Goal: Transaction & Acquisition: Purchase product/service

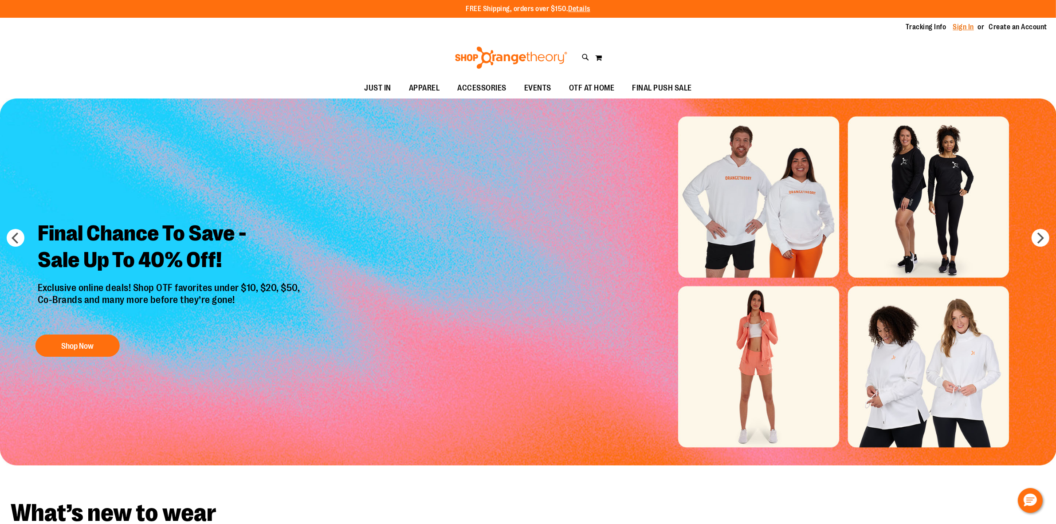
click at [957, 29] on link "Sign In" at bounding box center [963, 27] width 21 height 10
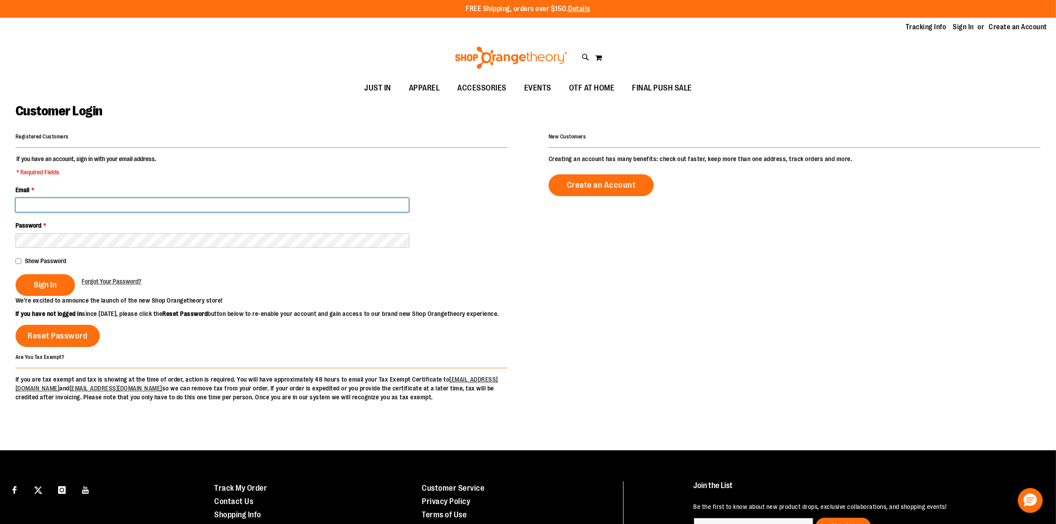
click at [296, 202] on input "Email *" at bounding box center [212, 205] width 393 height 14
type input "**********"
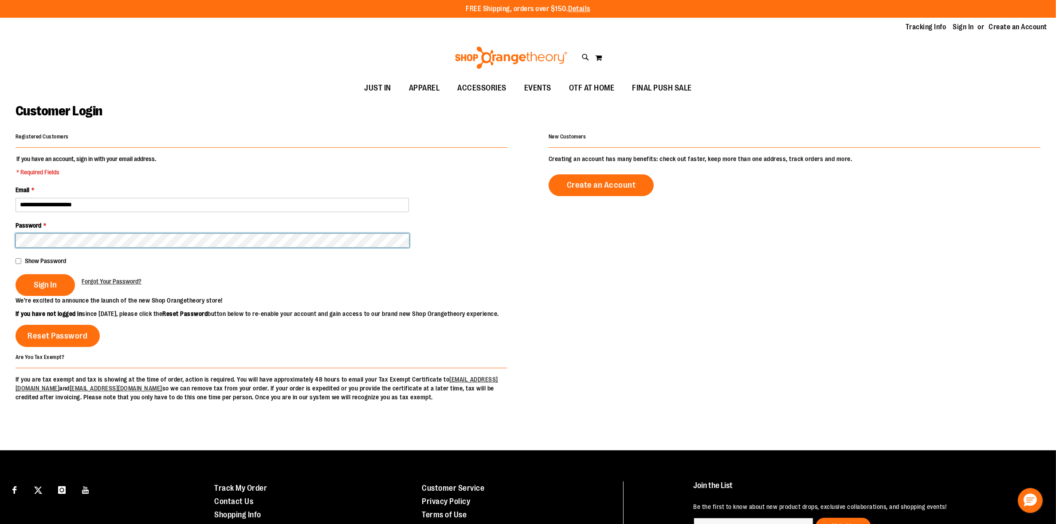
click at [16, 274] on button "Sign In" at bounding box center [45, 285] width 59 height 22
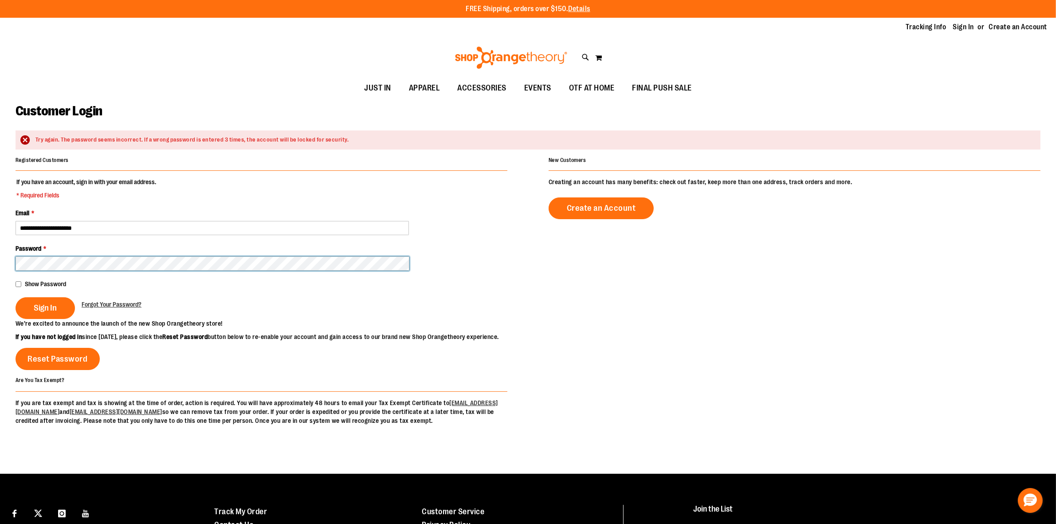
click at [16, 297] on button "Sign In" at bounding box center [45, 308] width 59 height 22
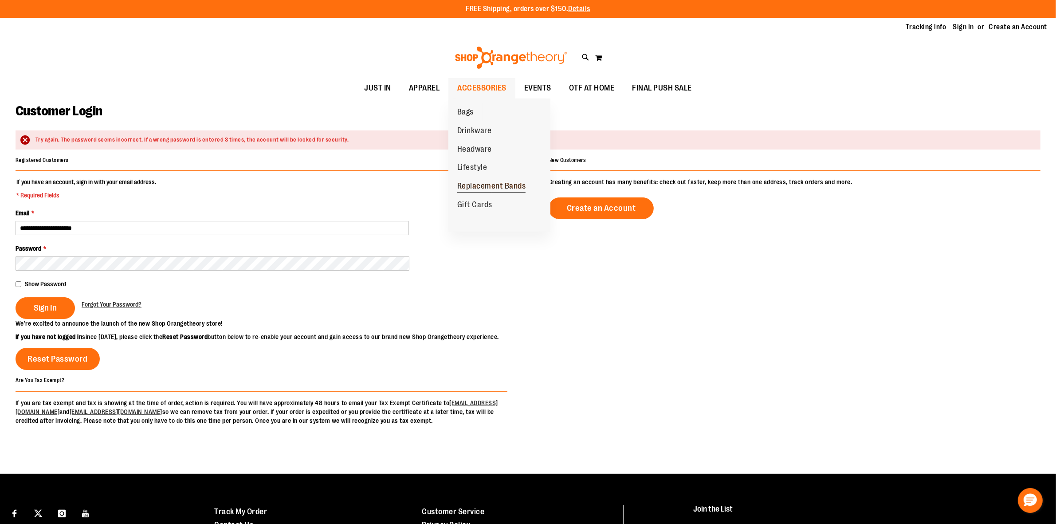
click at [500, 185] on span "Replacement Bands" at bounding box center [491, 186] width 69 height 11
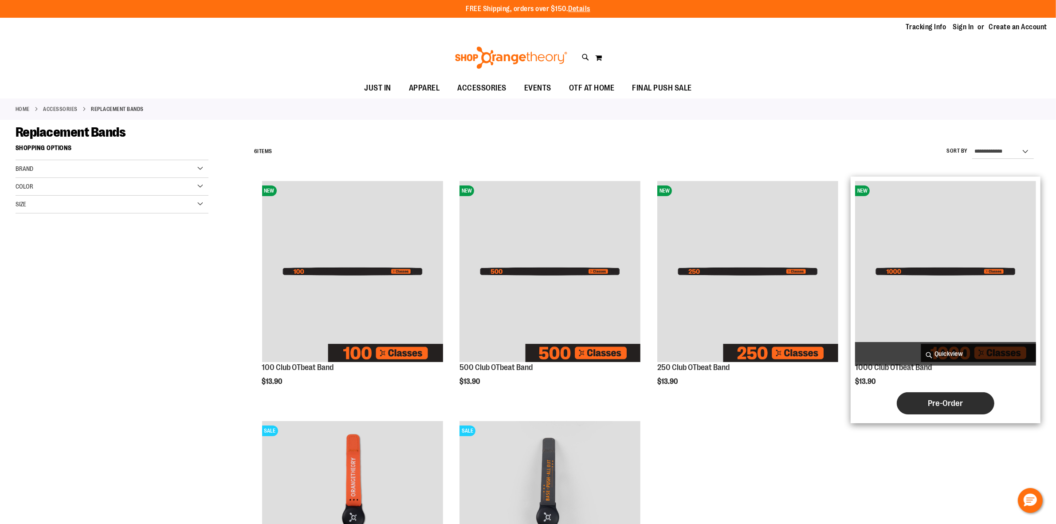
click at [966, 402] on button "Pre-Order" at bounding box center [946, 403] width 98 height 22
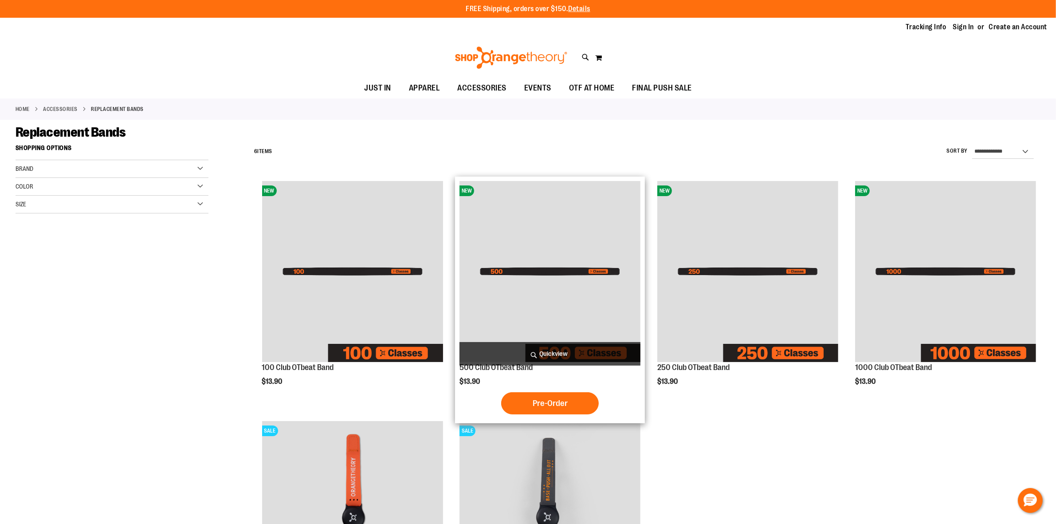
click at [571, 295] on img "product" at bounding box center [550, 271] width 181 height 181
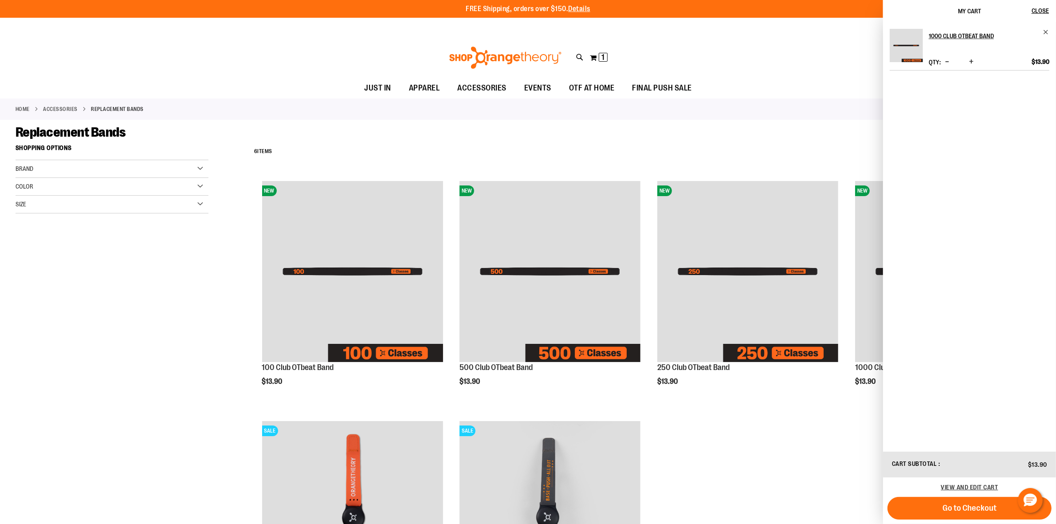
click at [904, 43] on img "Product" at bounding box center [906, 45] width 33 height 33
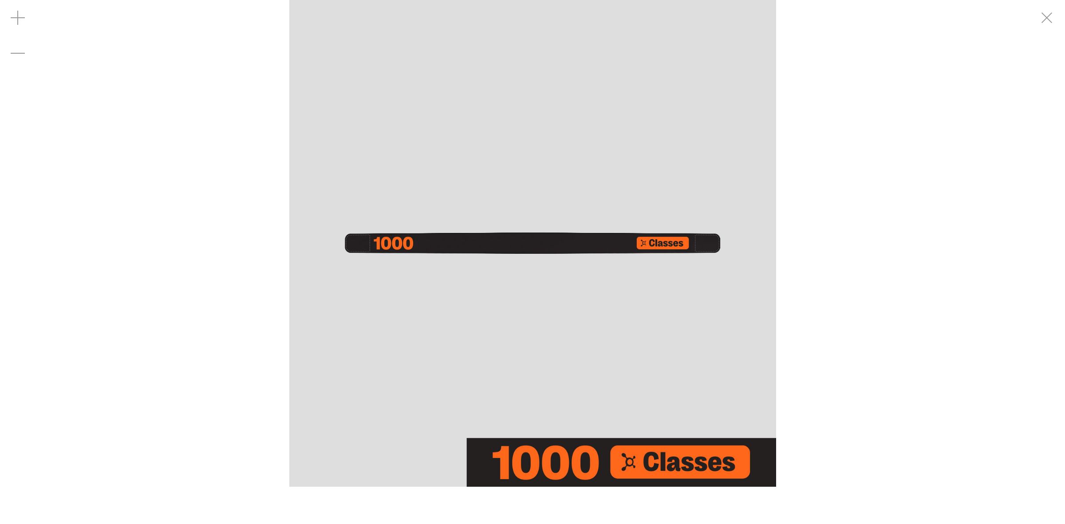
drag, startPoint x: 1046, startPoint y: 16, endPoint x: 1053, endPoint y: 16, distance: 7.5
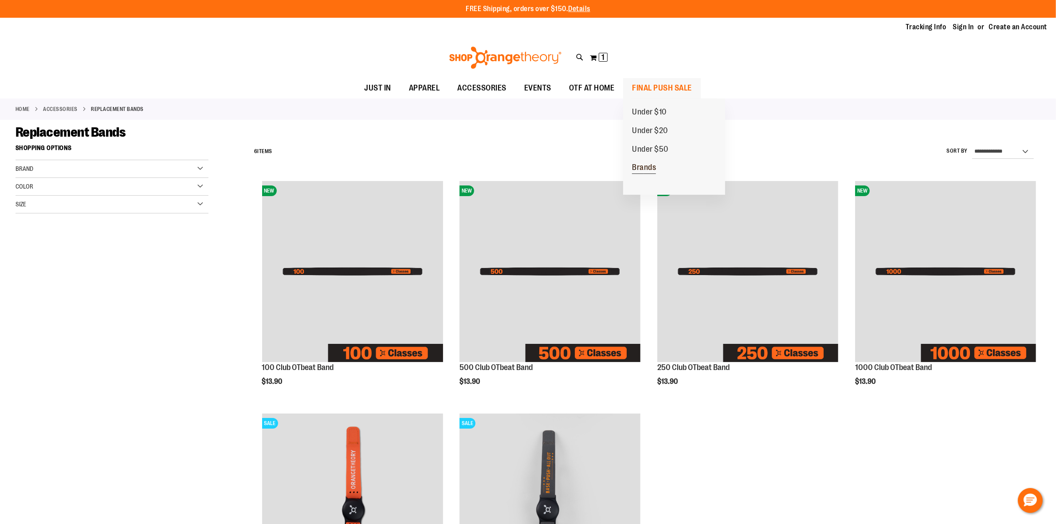
click at [661, 169] on link "Brands" at bounding box center [644, 167] width 42 height 19
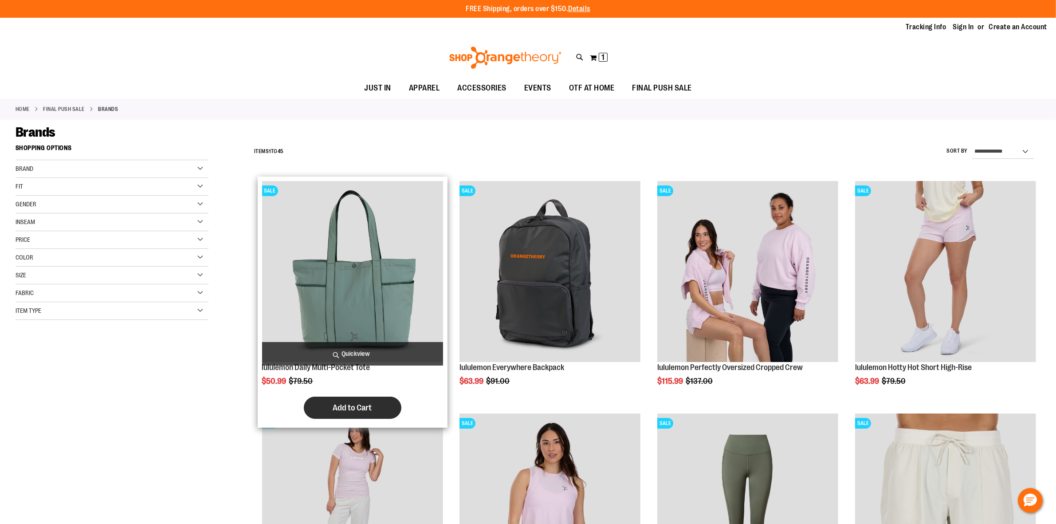
click at [386, 402] on button "Add to Cart" at bounding box center [353, 408] width 98 height 22
click at [427, 288] on img "product" at bounding box center [352, 271] width 181 height 181
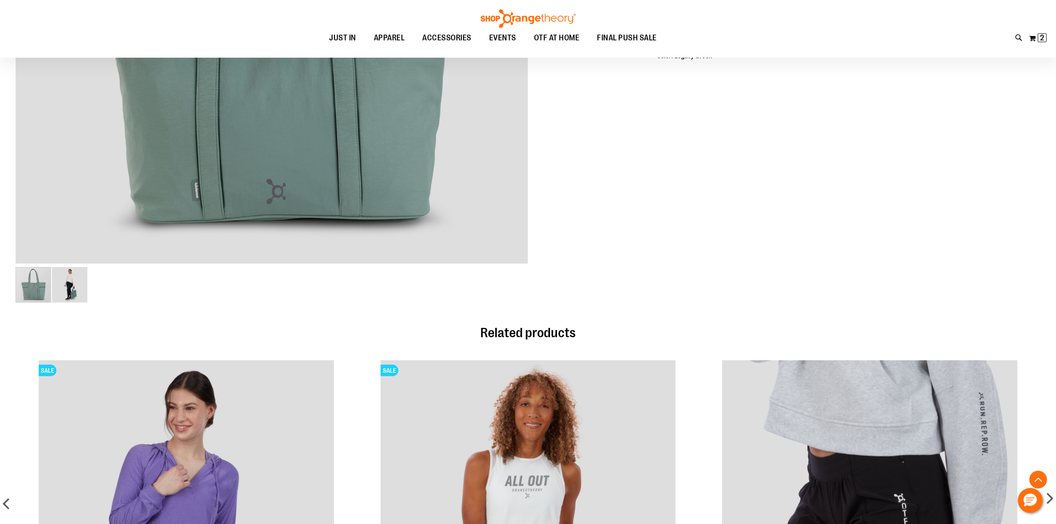
scroll to position [303, 0]
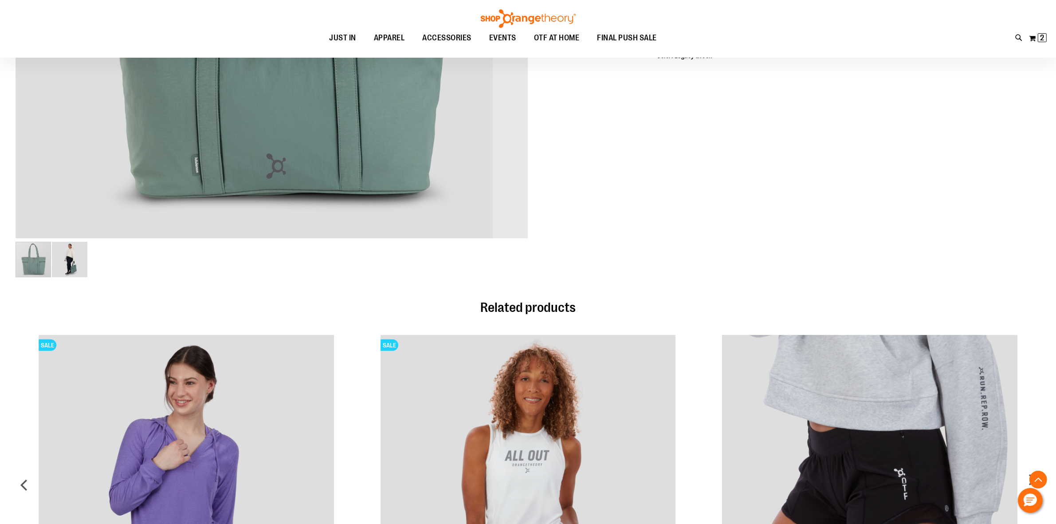
click at [78, 267] on img "image 2 of 2" at bounding box center [69, 259] width 35 height 35
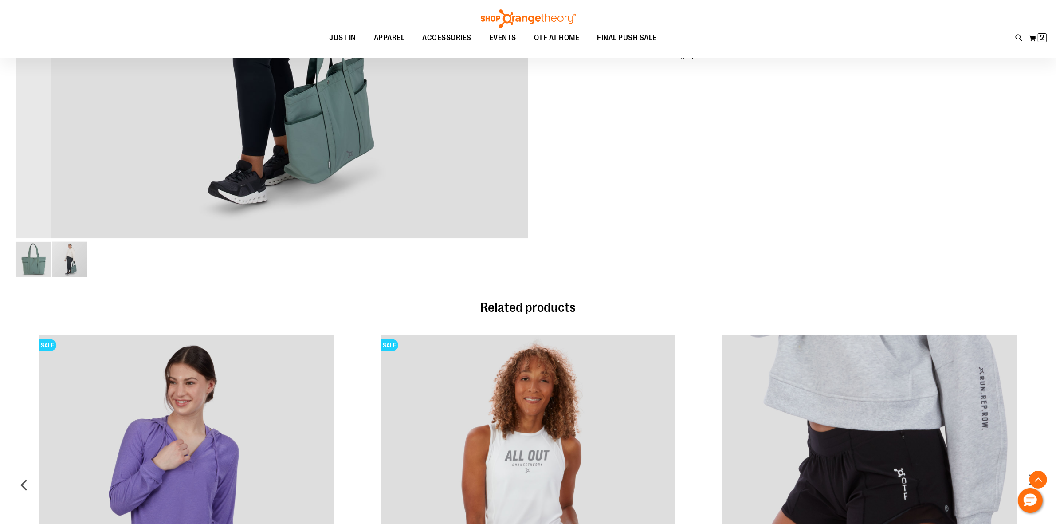
scroll to position [81, 0]
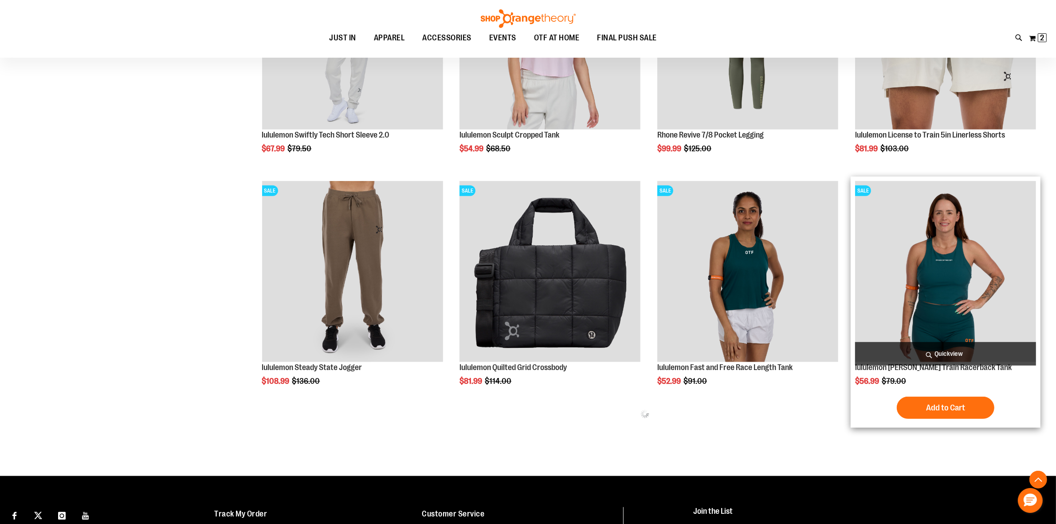
scroll to position [305, 0]
